Goal: Task Accomplishment & Management: Use online tool/utility

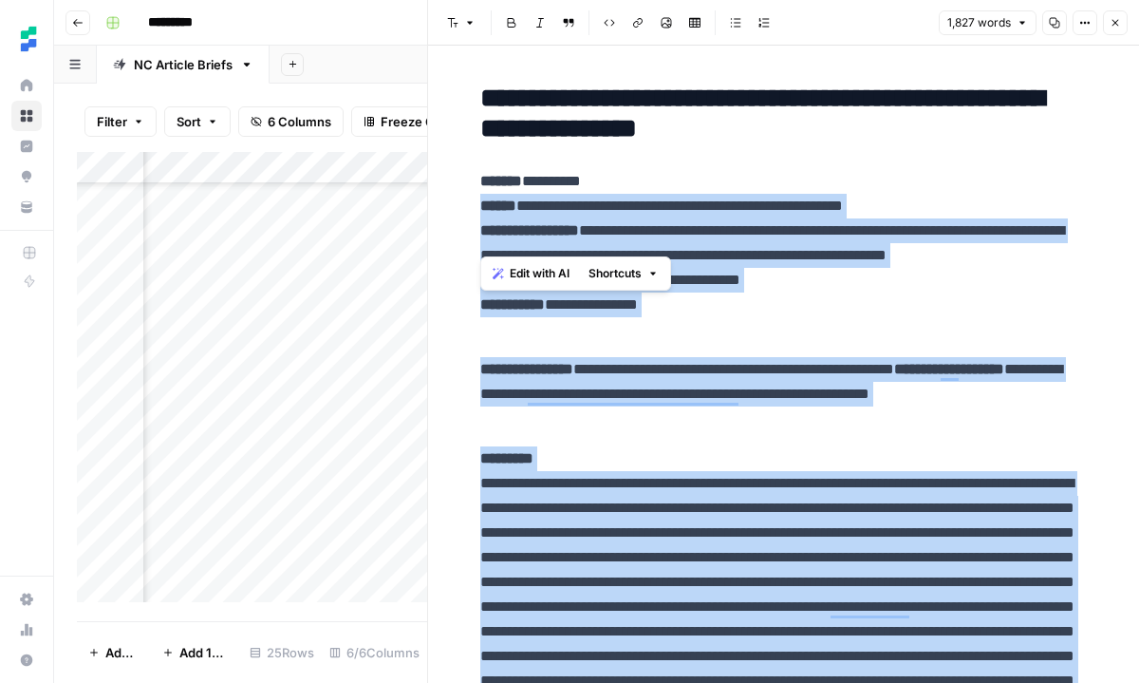
scroll to position [8517, 0]
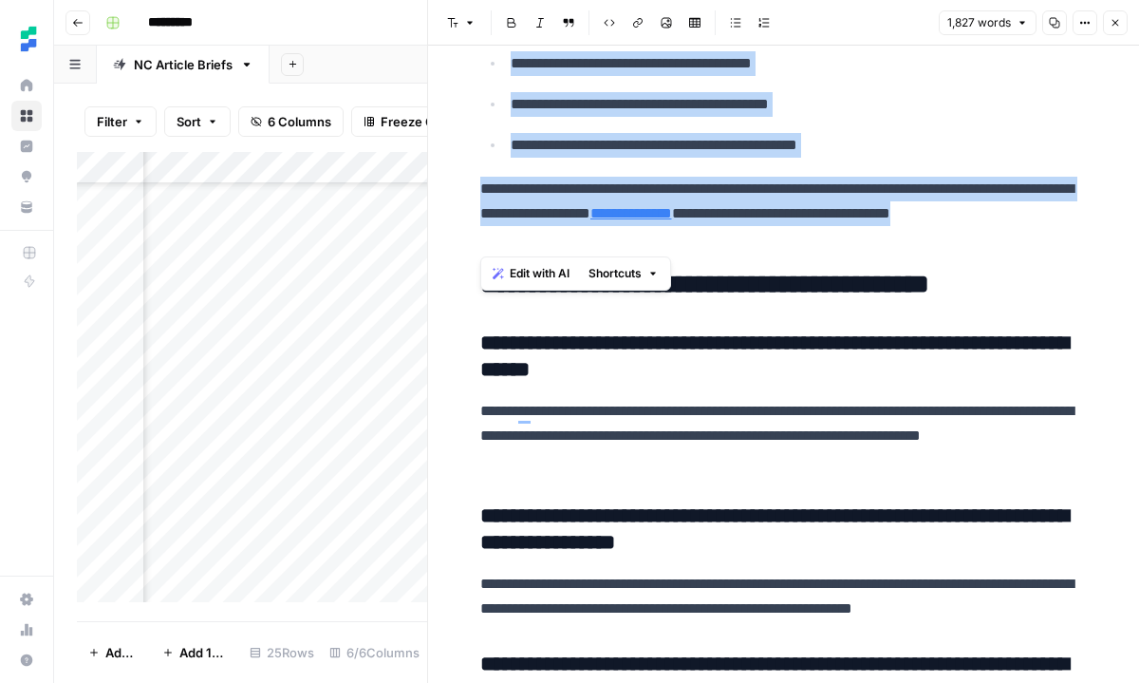
click at [1118, 26] on icon "button" at bounding box center [1116, 23] width 7 height 7
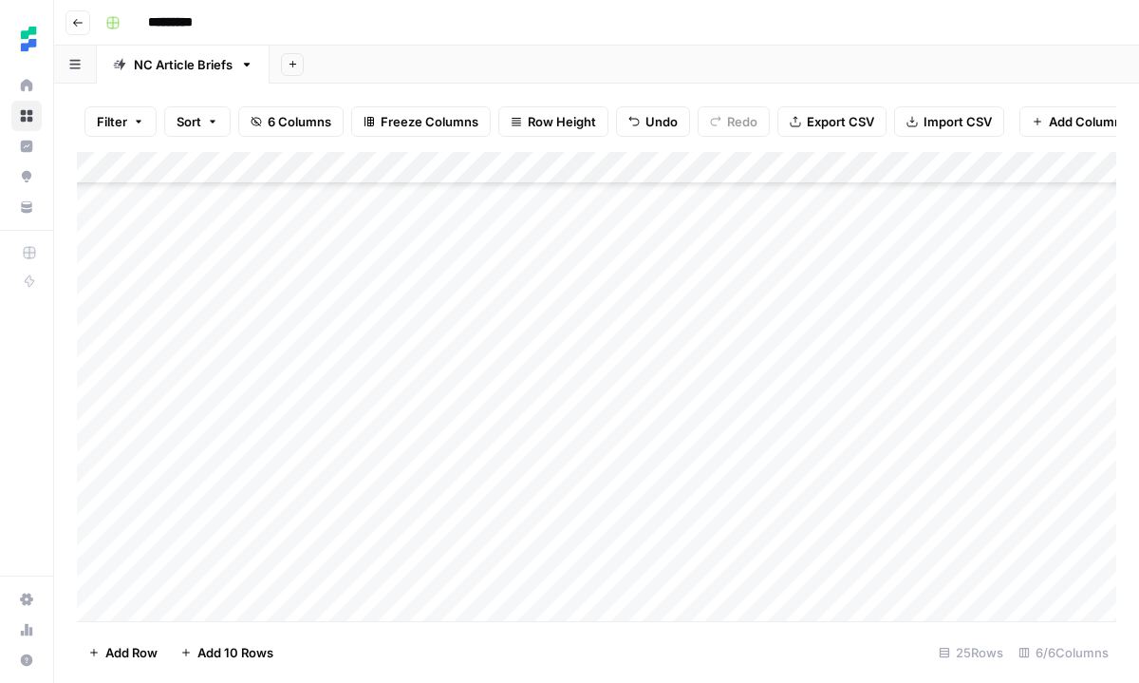
scroll to position [369, 0]
click at [756, 480] on div "Add Column" at bounding box center [597, 386] width 1040 height 469
click at [852, 475] on div "Add Column" at bounding box center [597, 386] width 1040 height 469
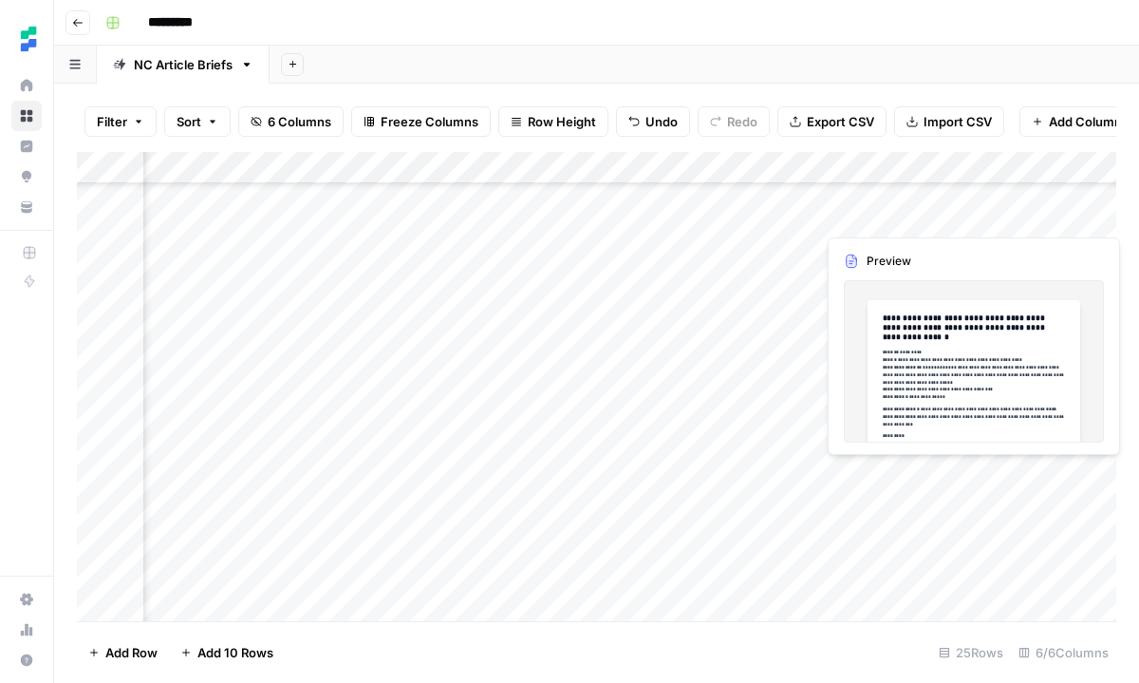
click at [888, 481] on div "Add Column" at bounding box center [597, 386] width 1040 height 469
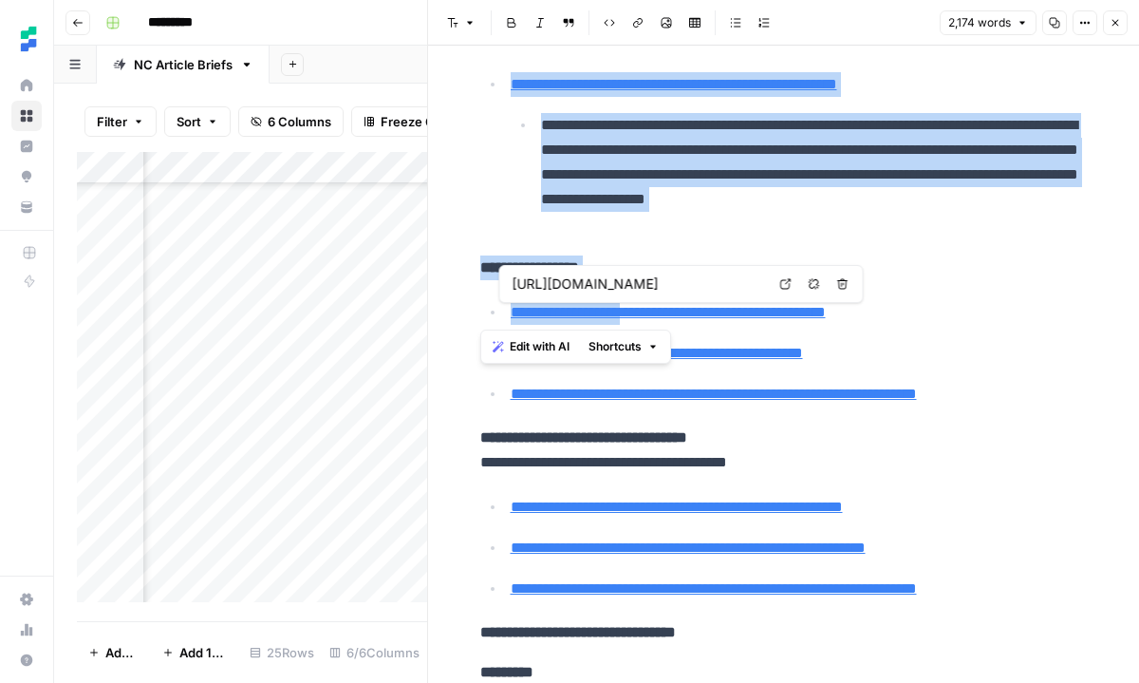
scroll to position [1121, 0]
type input "[URL][DOMAIN_NAME]"
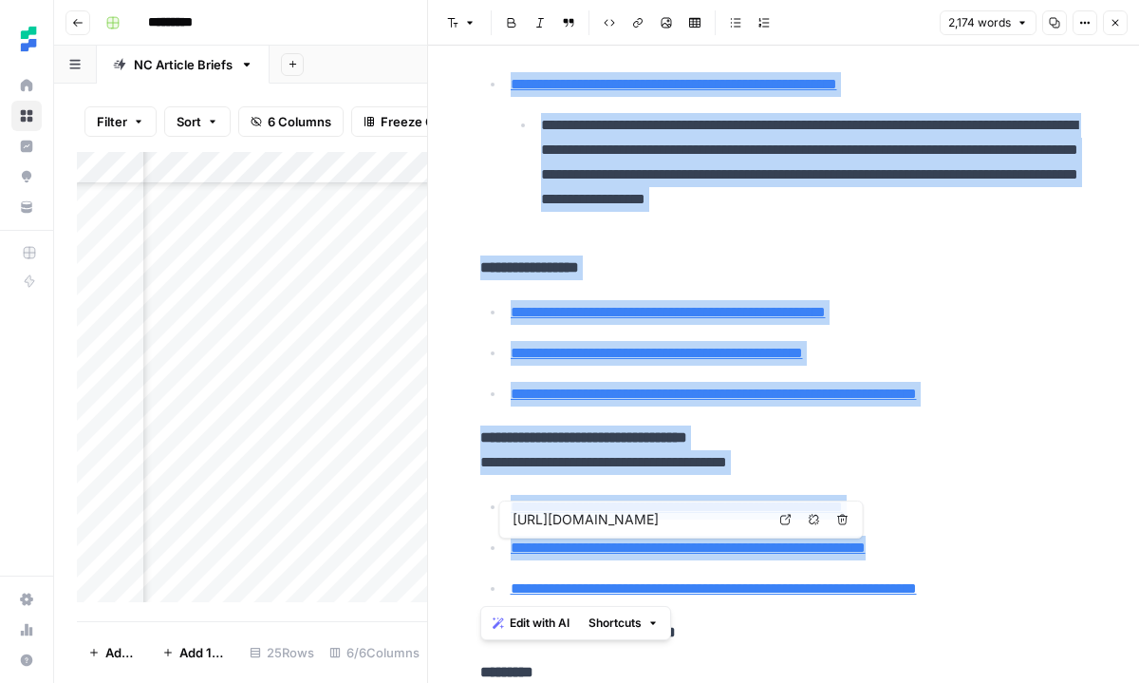
type input "[URL][DOMAIN_NAME]"
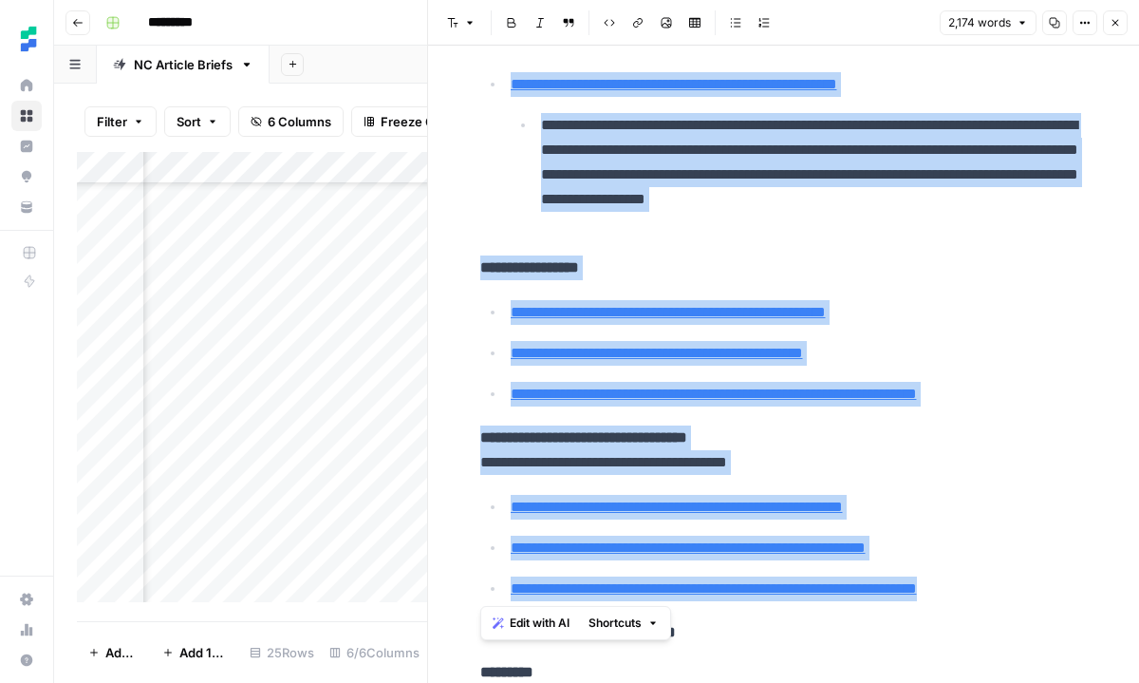
drag, startPoint x: 480, startPoint y: 233, endPoint x: 1054, endPoint y: 594, distance: 678.9
copy div "**********"
